Goal: Task Accomplishment & Management: Use online tool/utility

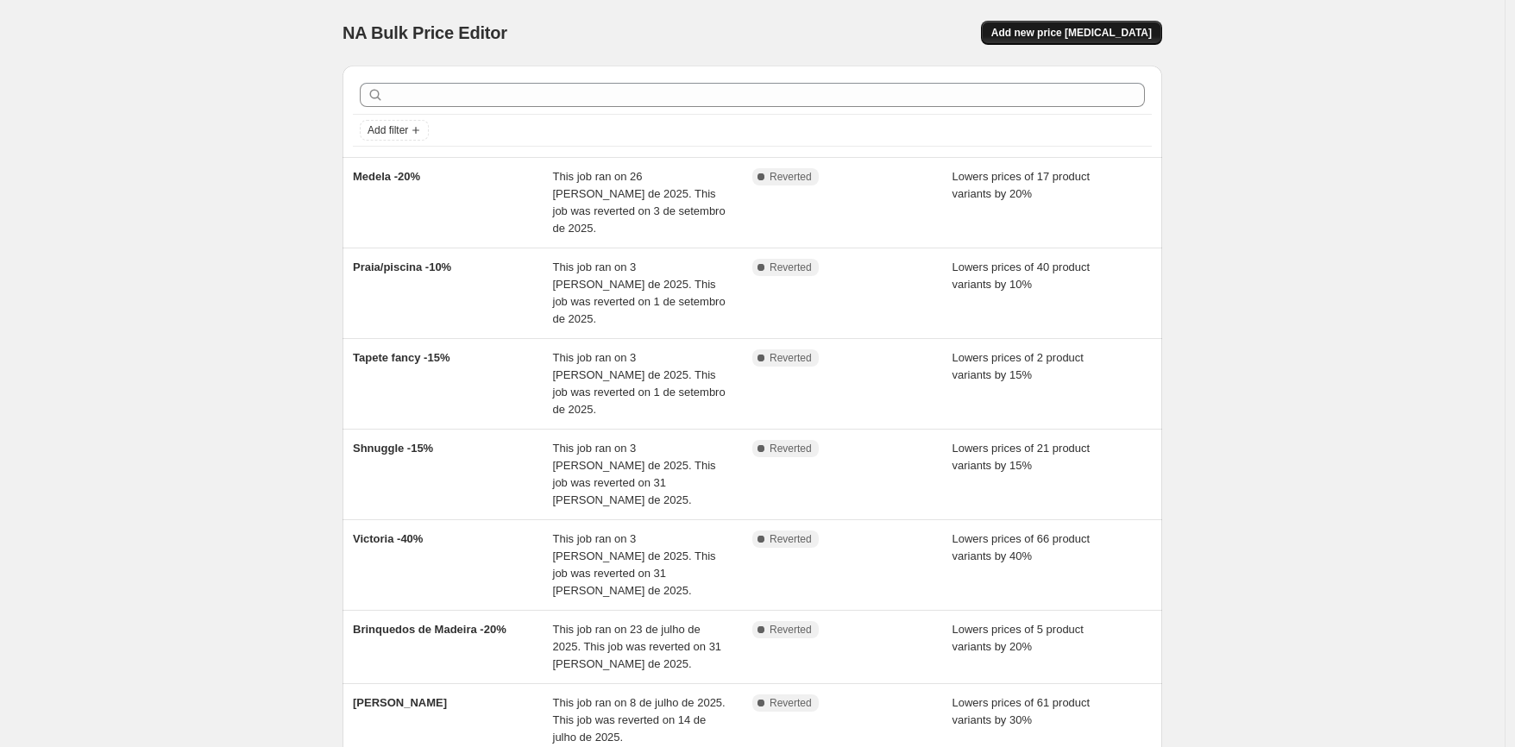
click at [1046, 43] on button "Add new price change job" at bounding box center [1071, 33] width 181 height 24
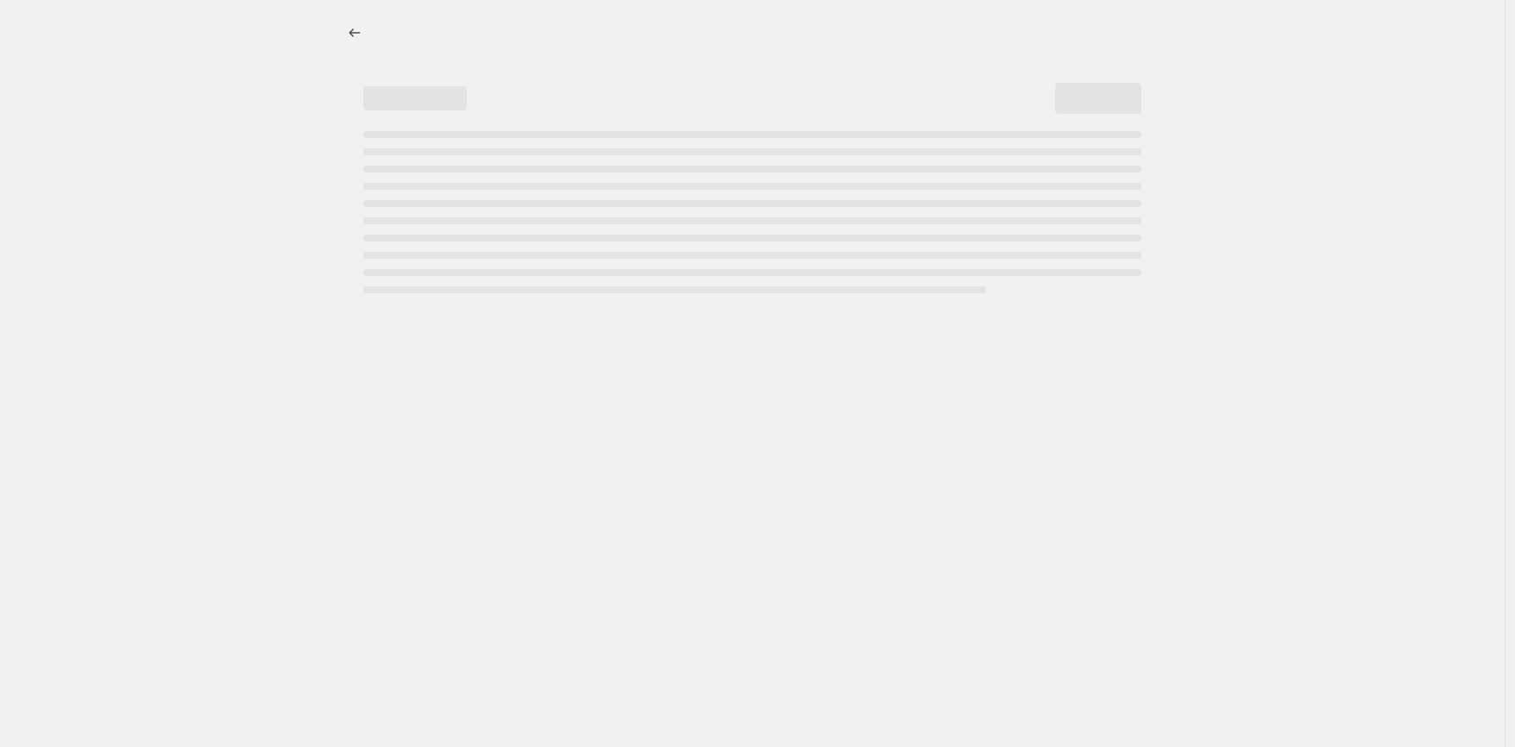
select select "percentage"
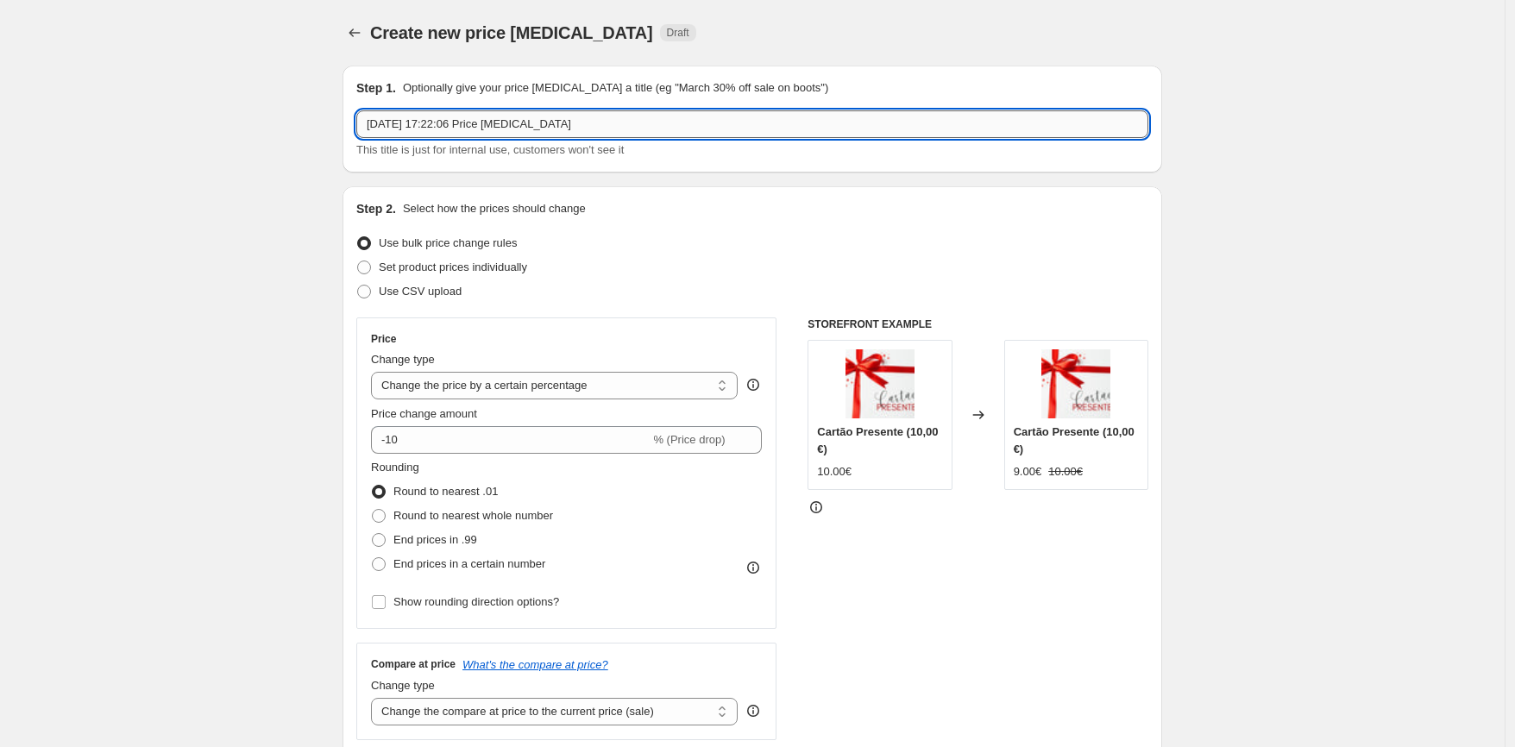
click at [508, 119] on input "4/09/2025, 17:22:06 Price change job" at bounding box center [752, 124] width 792 height 28
type input "Brinquedos de Madeira -20%"
click at [438, 443] on input "-10" at bounding box center [510, 440] width 279 height 28
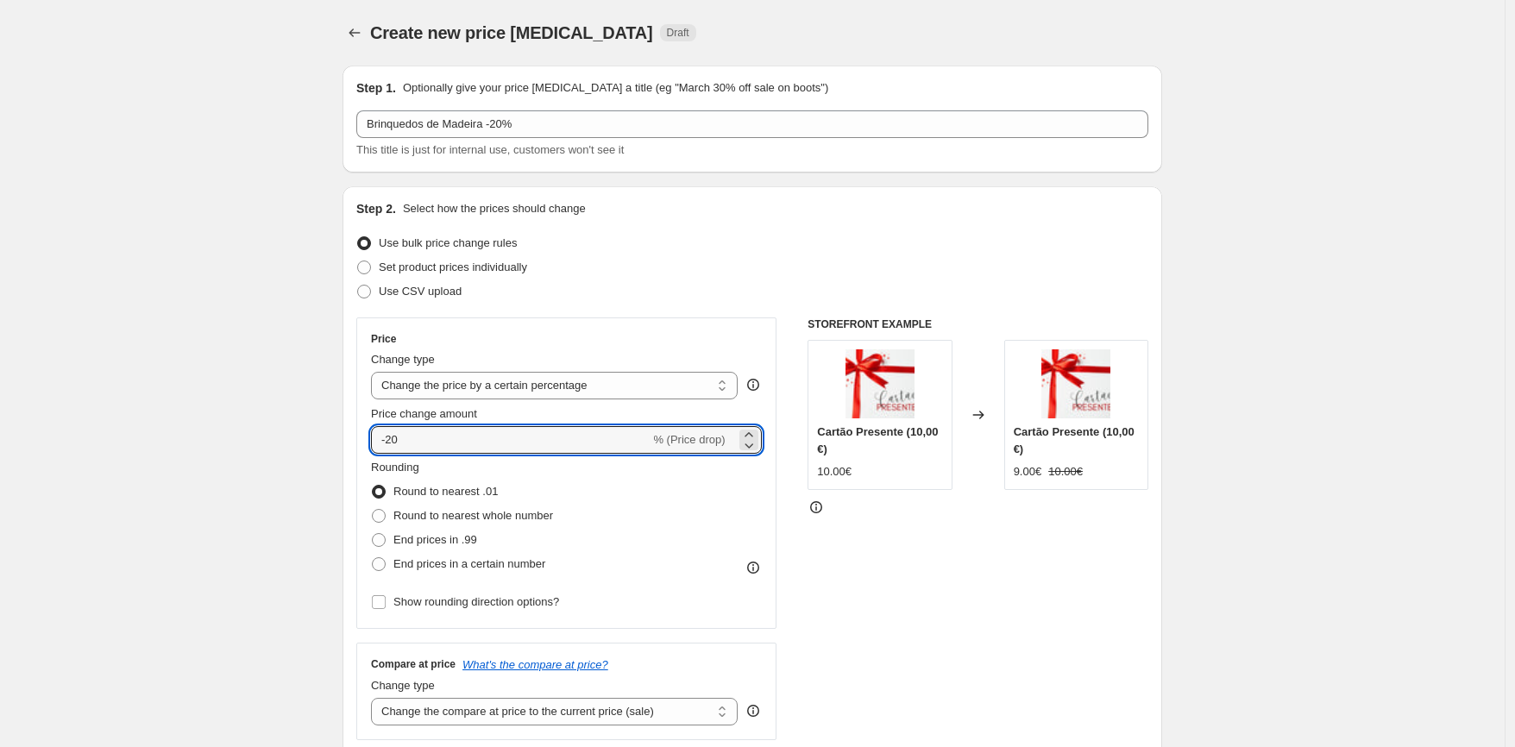
type input "-20"
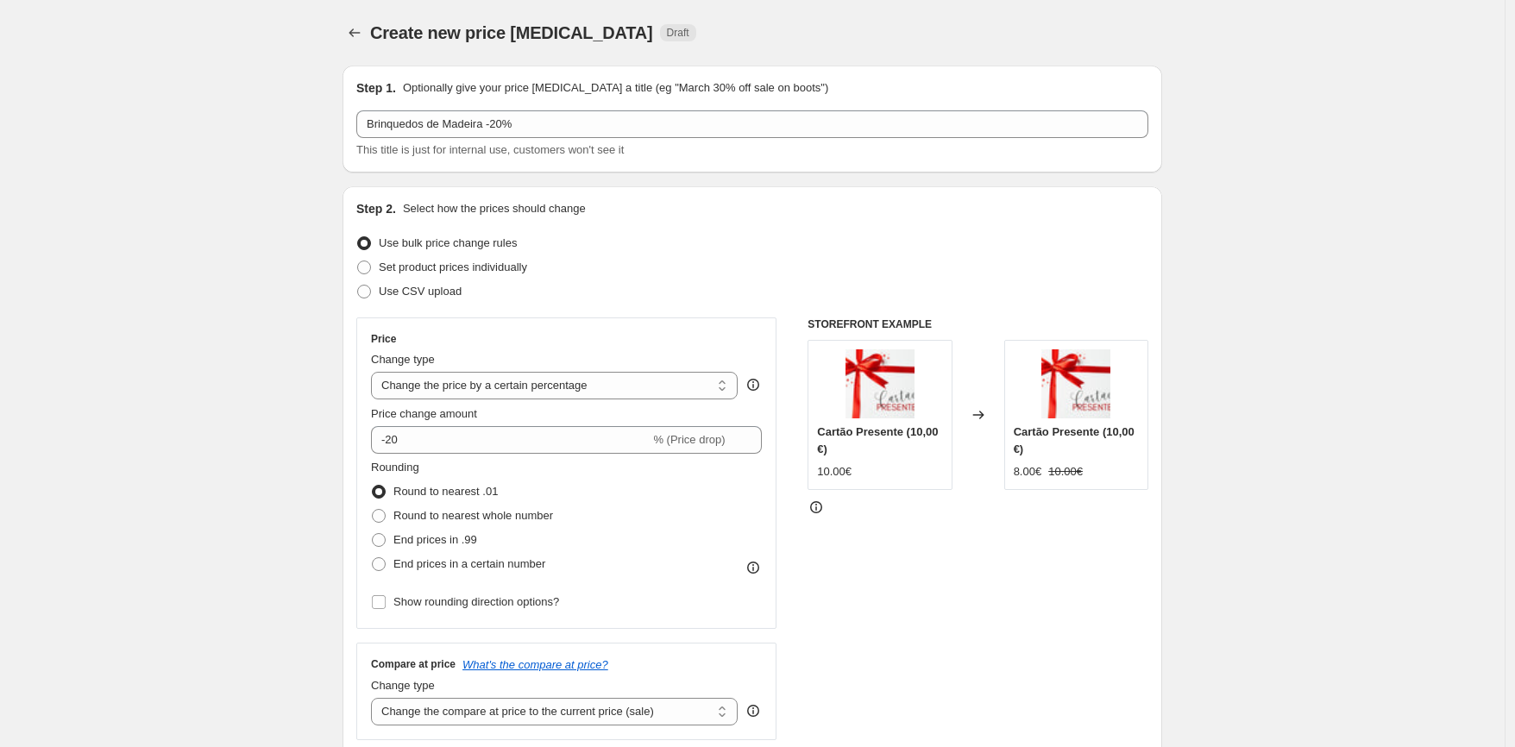
click at [1103, 606] on div "STOREFRONT EXAMPLE Cartão Presente (10,00 €) 10.00€ Changed to Cartão Presente …" at bounding box center [978, 529] width 341 height 423
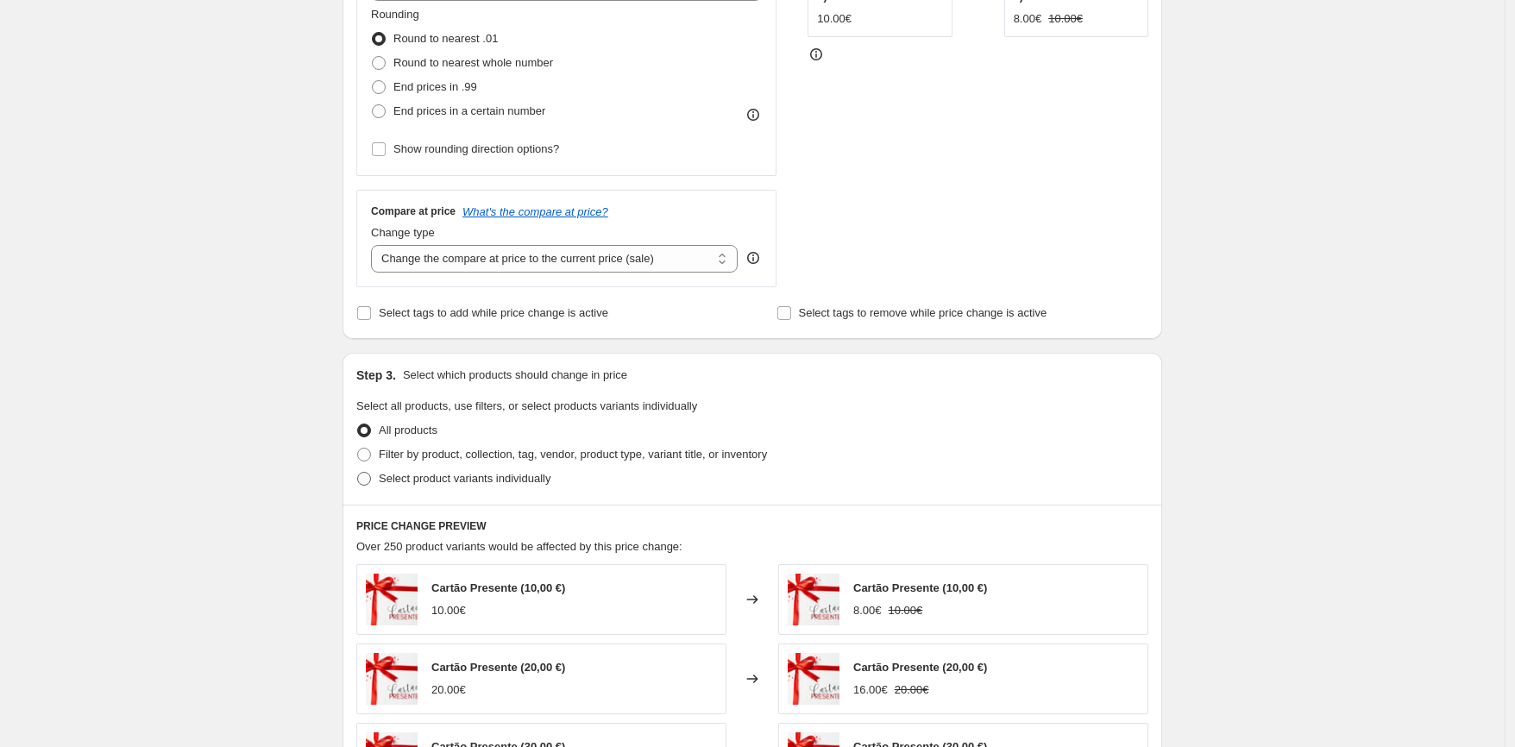
scroll to position [455, 0]
click at [436, 451] on span "Filter by product, collection, tag, vendor, product type, variant title, or inv…" at bounding box center [573, 452] width 388 height 13
click at [358, 447] on input "Filter by product, collection, tag, vendor, product type, variant title, or inv…" at bounding box center [357, 446] width 1 height 1
radio input "true"
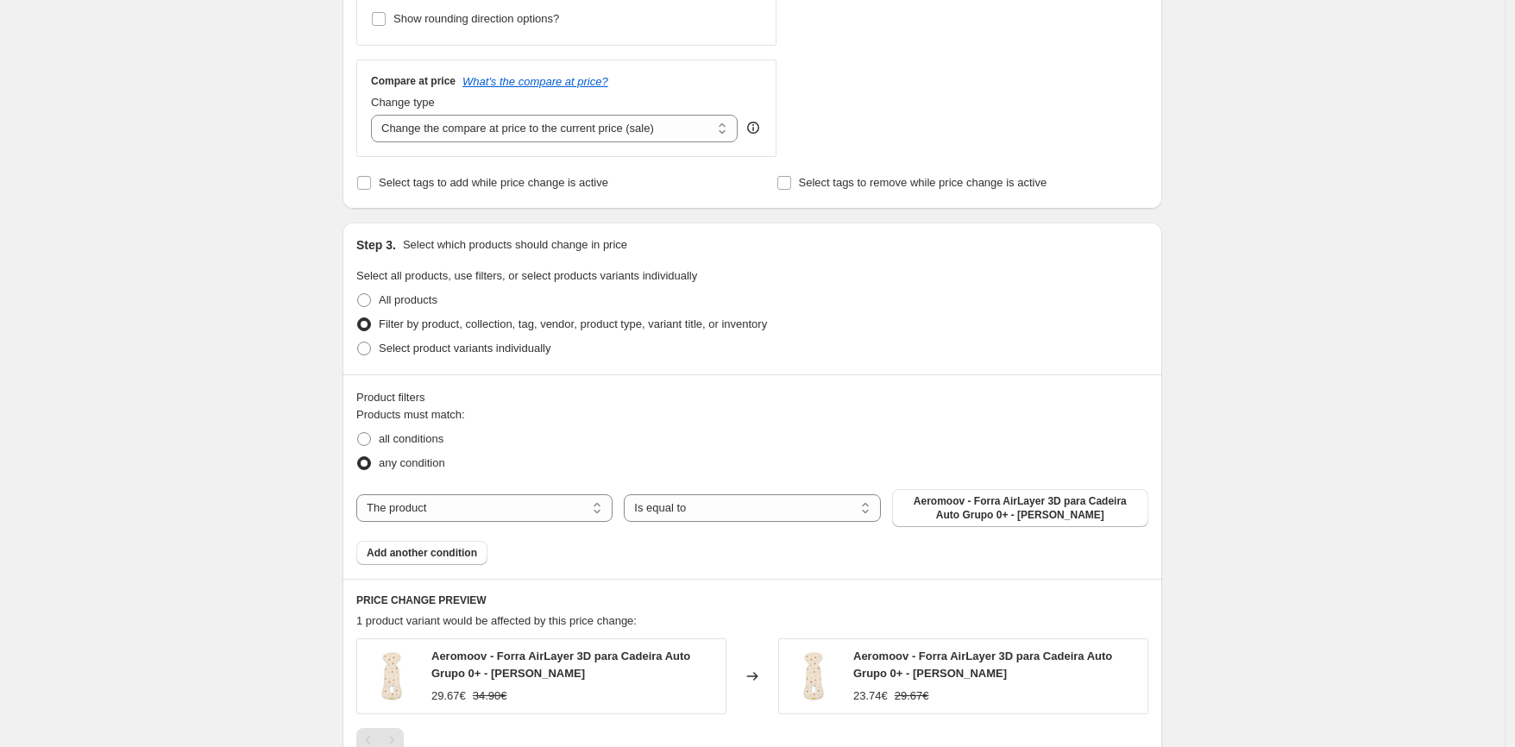
scroll to position [611, 0]
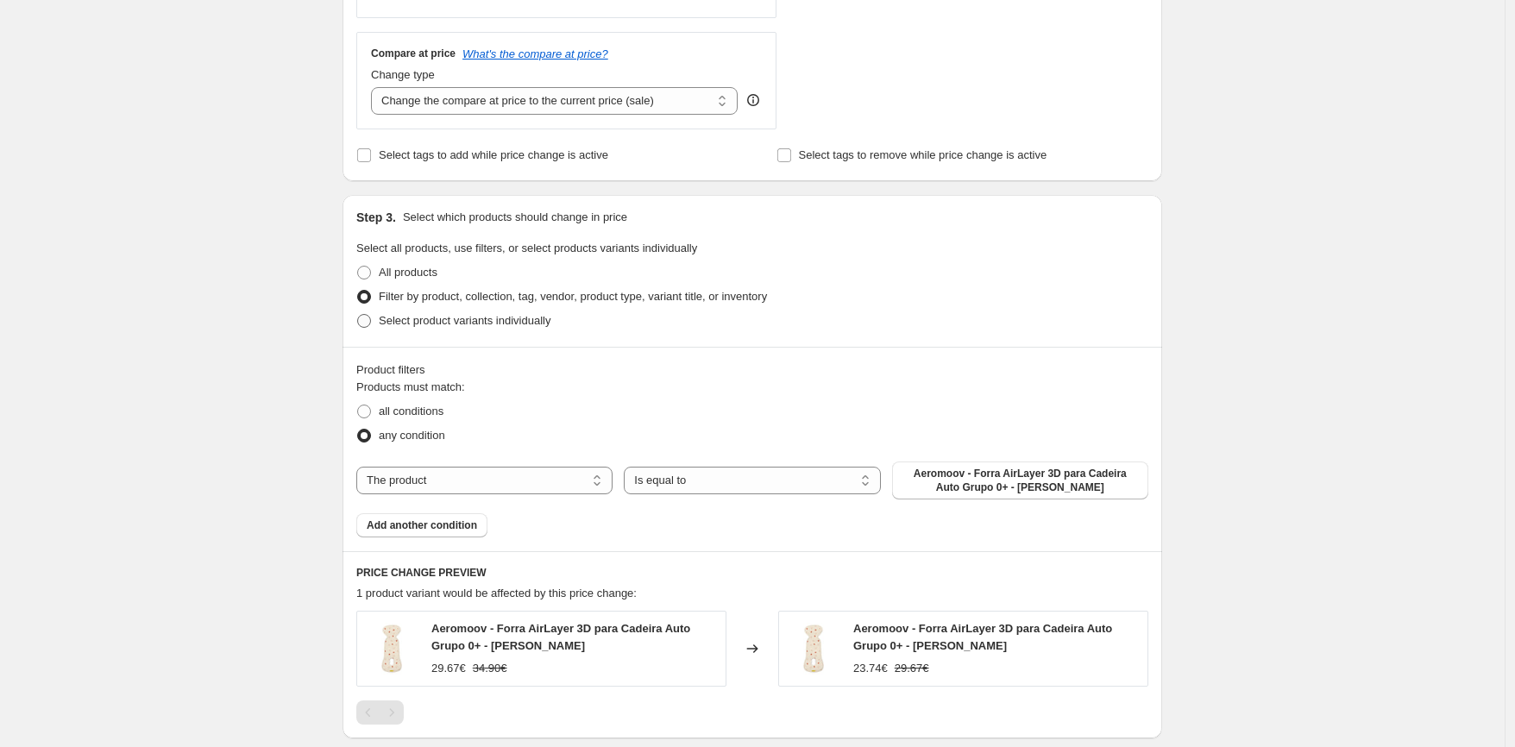
click at [504, 325] on span "Select product variants individually" at bounding box center [465, 320] width 172 height 13
click at [358, 315] on input "Select product variants individually" at bounding box center [357, 314] width 1 height 1
radio input "true"
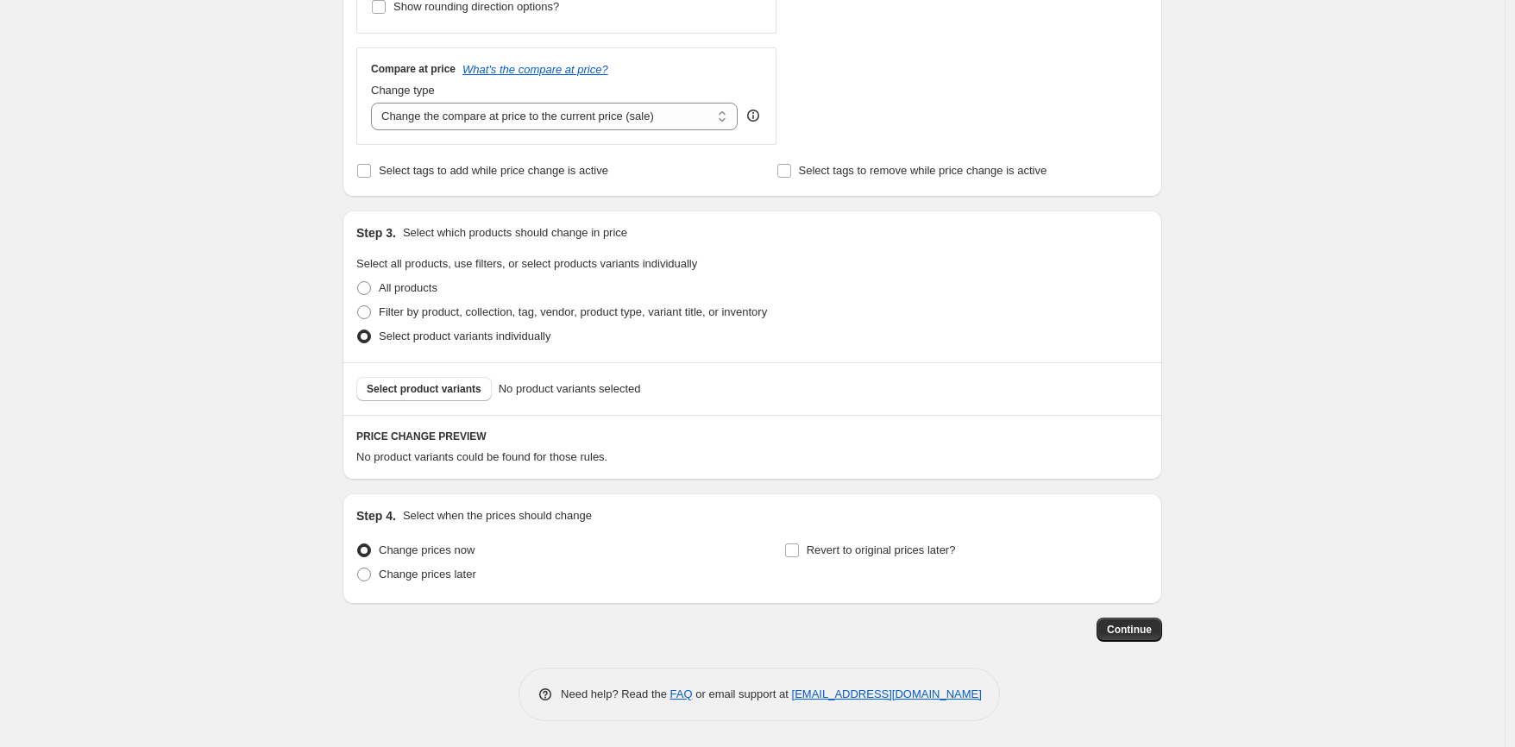
scroll to position [595, 0]
click at [429, 392] on span "Select product variants" at bounding box center [424, 389] width 115 height 14
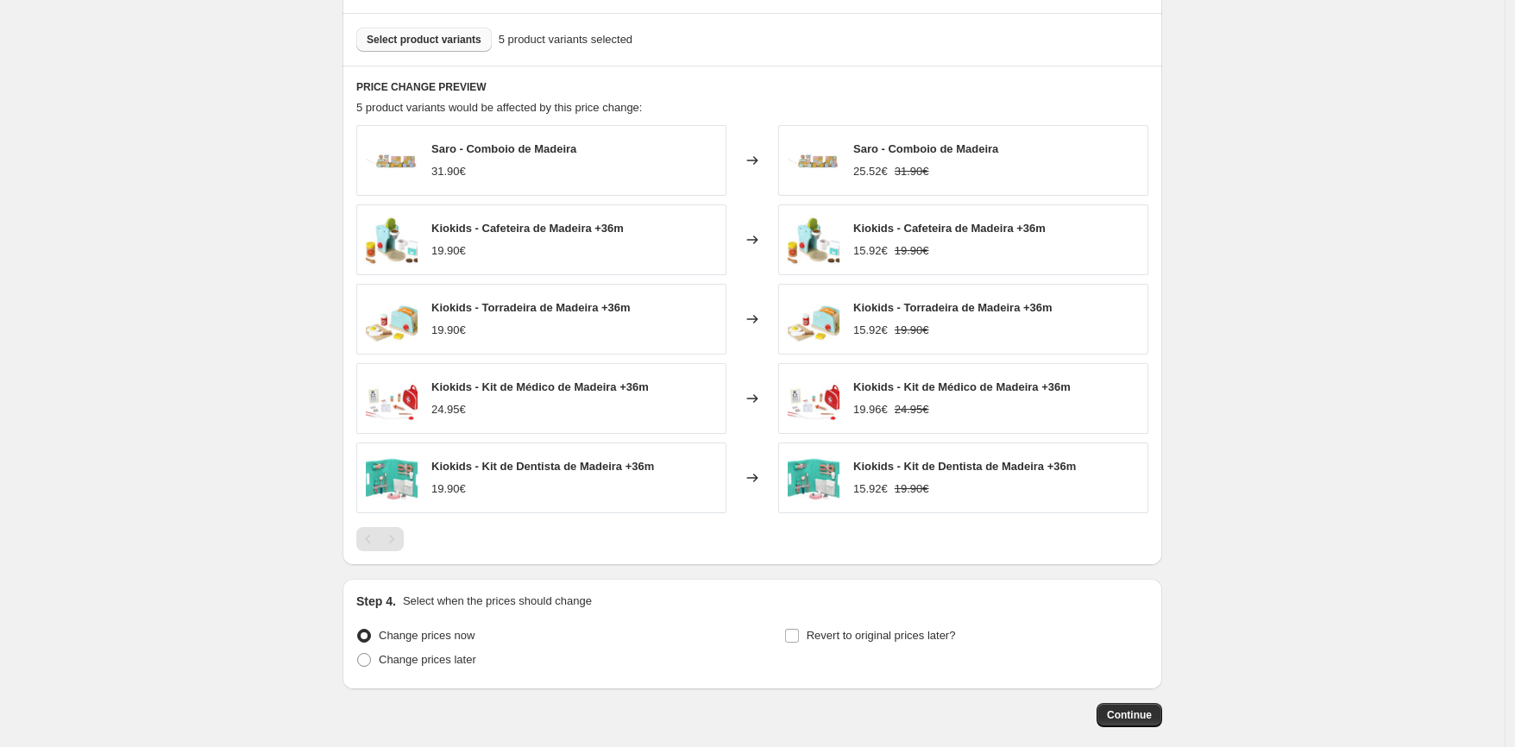
scroll to position [1030, 0]
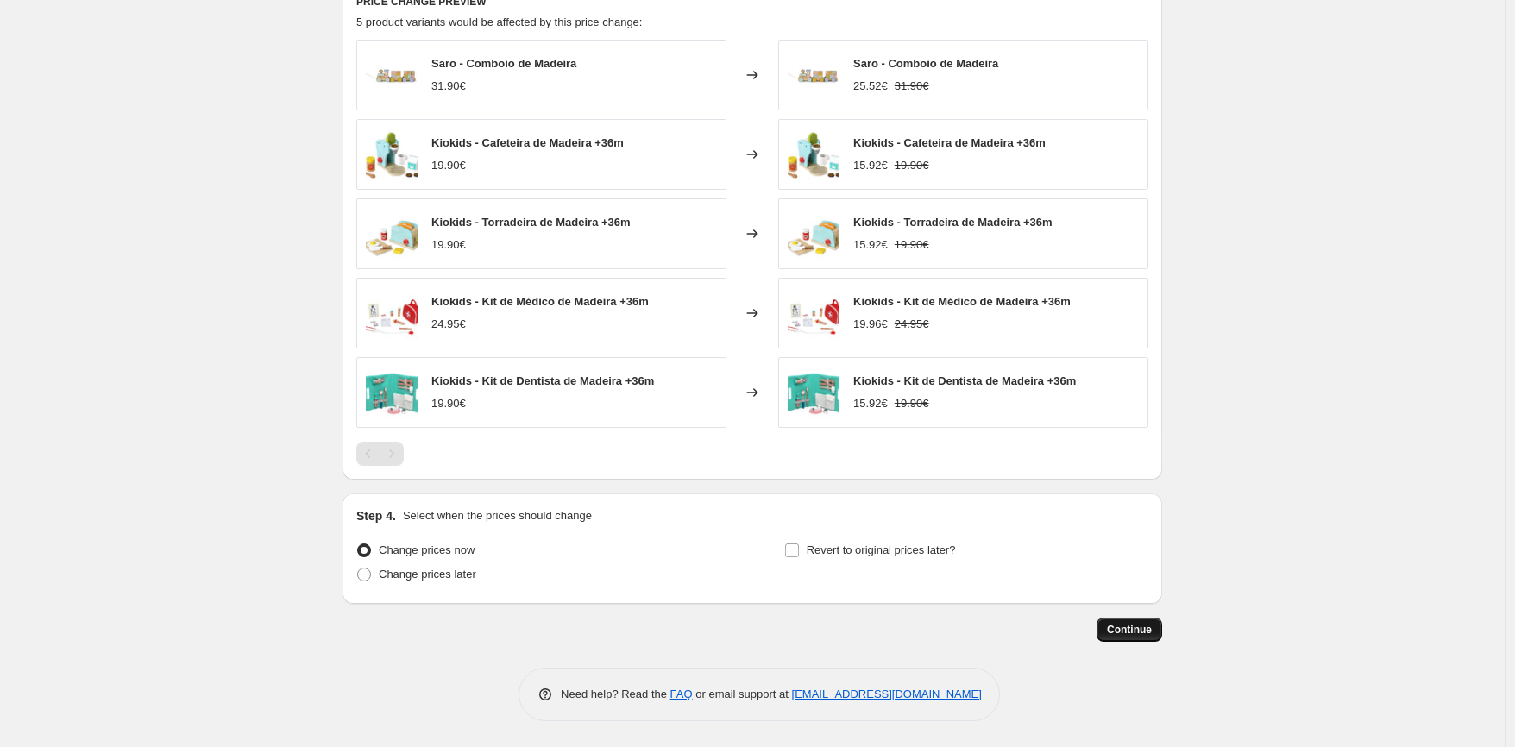
click at [1140, 635] on span "Continue" at bounding box center [1129, 630] width 45 height 14
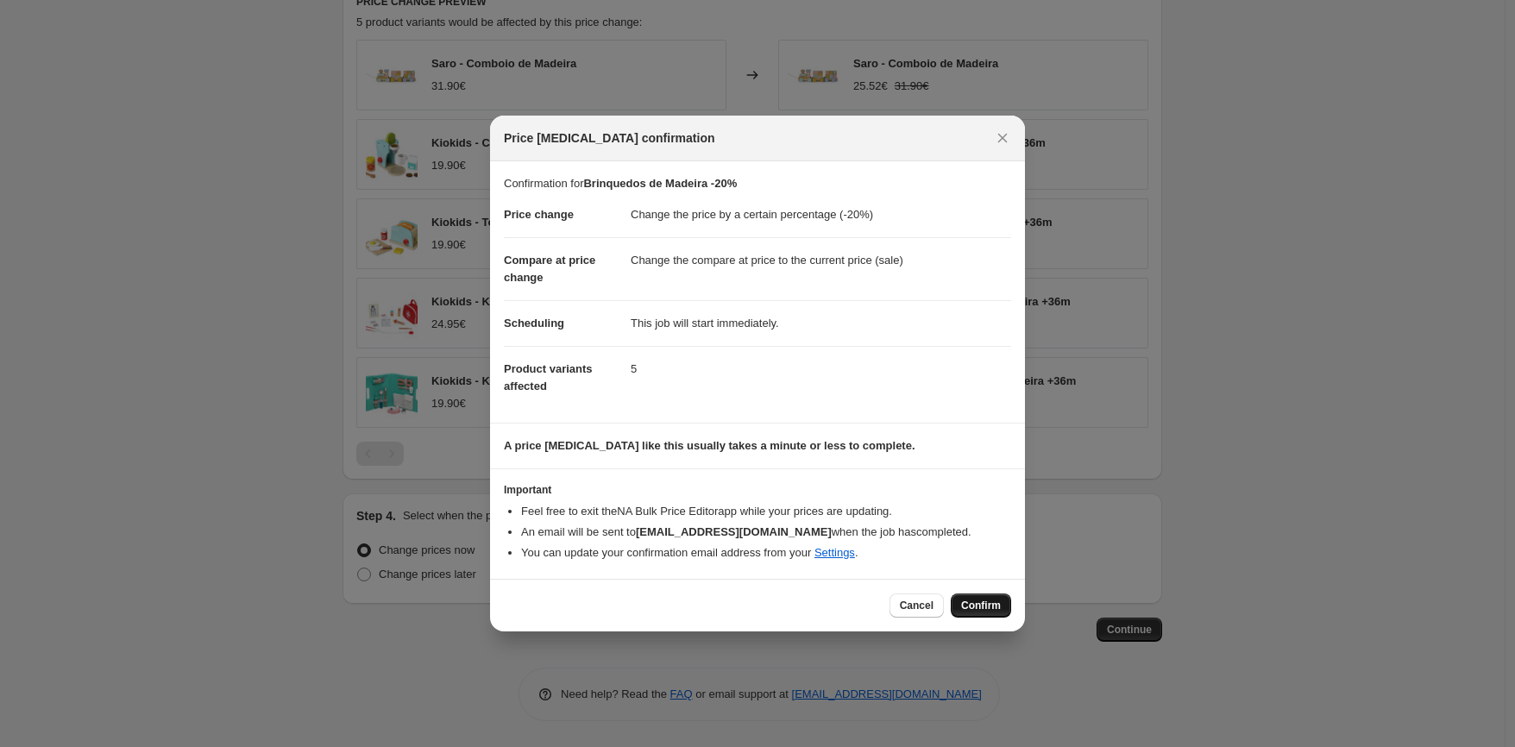
click at [968, 613] on button "Confirm" at bounding box center [981, 606] width 60 height 24
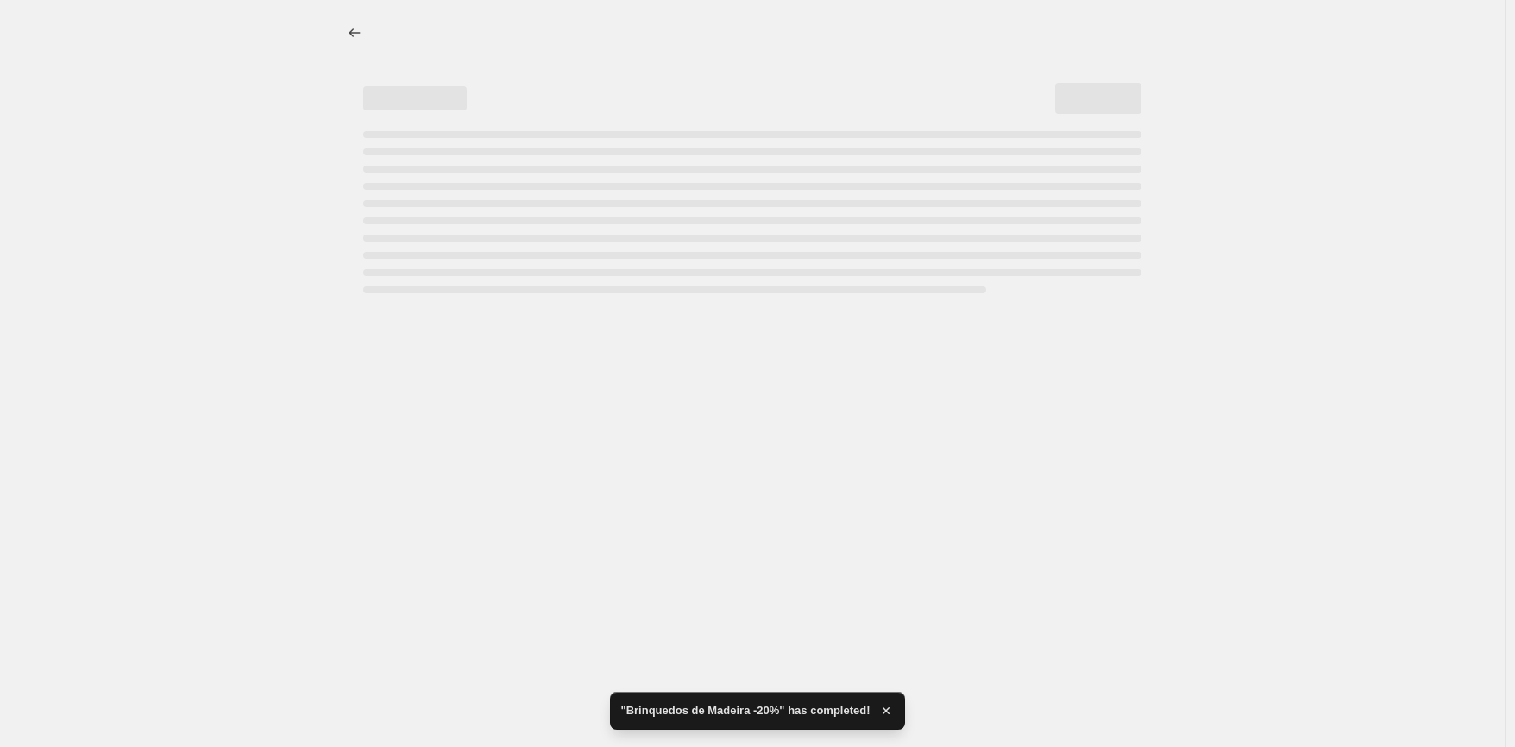
select select "percentage"
